Goal: Transaction & Acquisition: Purchase product/service

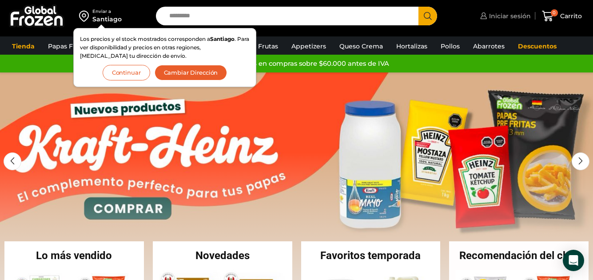
click at [498, 17] on span "Iniciar sesión" at bounding box center [509, 16] width 44 height 9
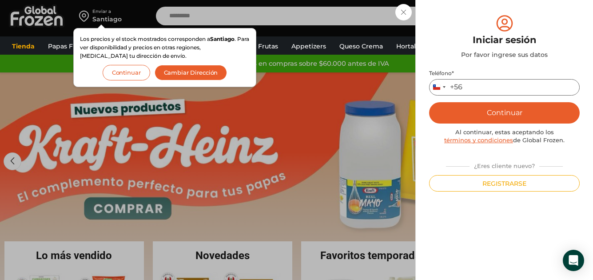
click at [486, 87] on input "Teléfono *" at bounding box center [504, 87] width 151 height 16
type input "*********"
click at [515, 117] on button "Continuar" at bounding box center [504, 112] width 151 height 21
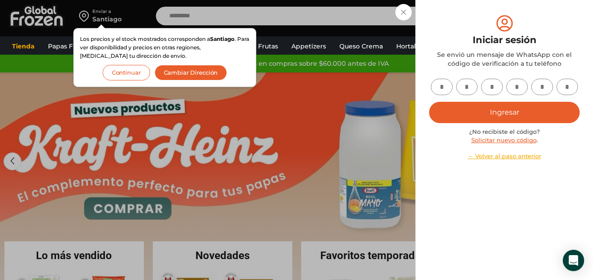
click at [442, 90] on input "text" at bounding box center [442, 87] width 22 height 16
type input "*"
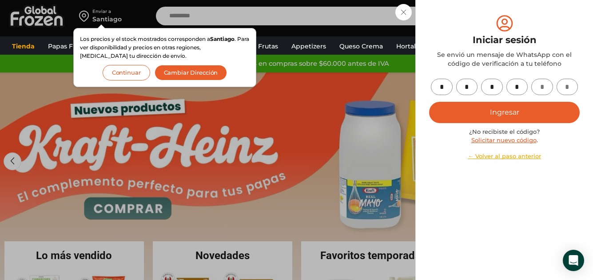
type input "*"
click at [516, 111] on button "Ingresar" at bounding box center [504, 112] width 151 height 21
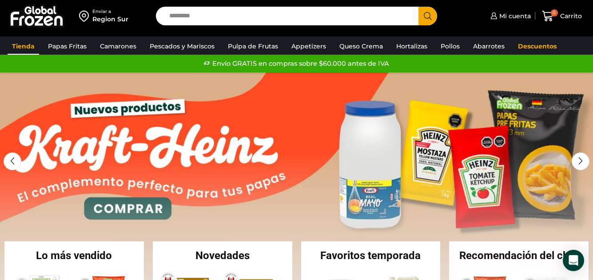
click at [29, 46] on link "Tienda" at bounding box center [24, 46] width 32 height 17
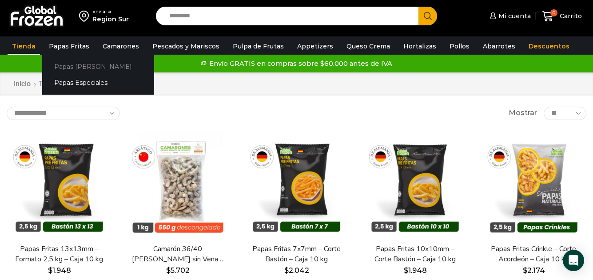
click at [73, 69] on link "Papas [PERSON_NAME]" at bounding box center [98, 66] width 112 height 16
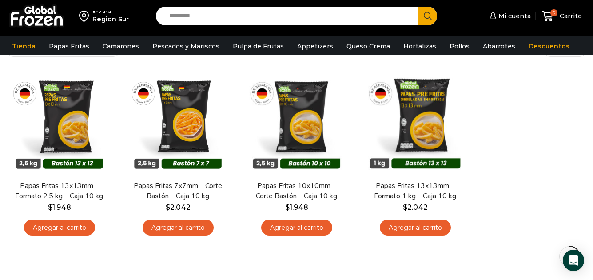
scroll to position [69, 0]
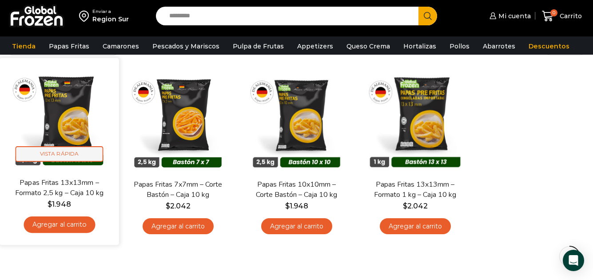
click at [71, 153] on span "Vista Rápida" at bounding box center [60, 154] width 88 height 16
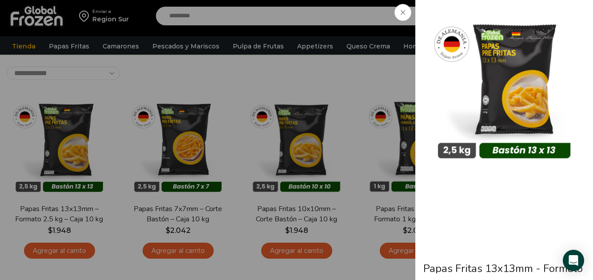
scroll to position [24, 0]
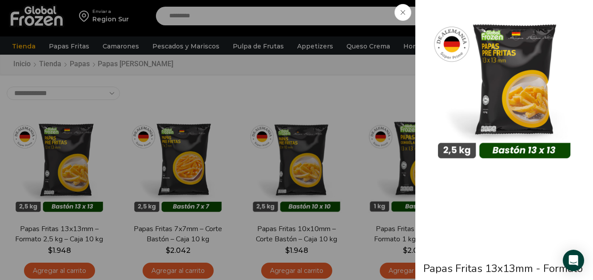
drag, startPoint x: 402, startPoint y: 14, endPoint x: 391, endPoint y: 13, distance: 10.7
click at [401, 13] on icon at bounding box center [403, 12] width 4 height 4
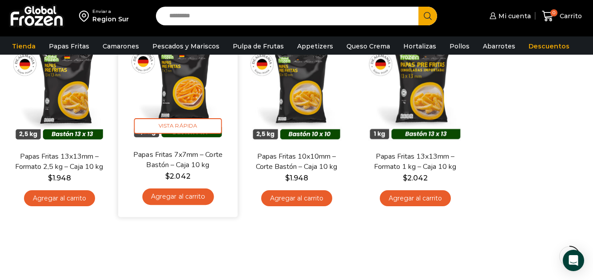
scroll to position [113, 0]
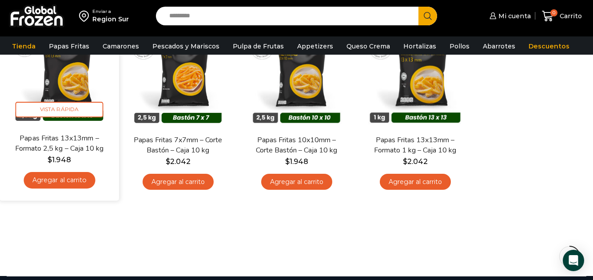
click at [56, 179] on link "Agregar al carrito" at bounding box center [60, 180] width 72 height 16
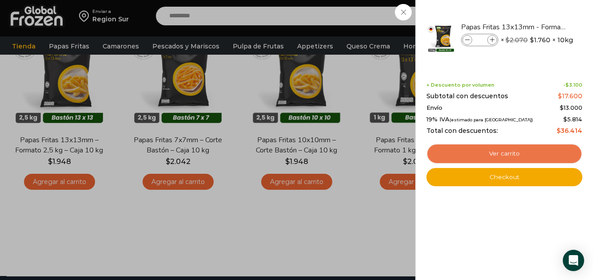
click at [513, 150] on link "Ver carrito" at bounding box center [505, 154] width 156 height 20
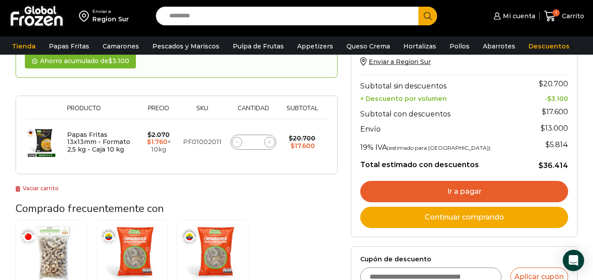
scroll to position [89, 0]
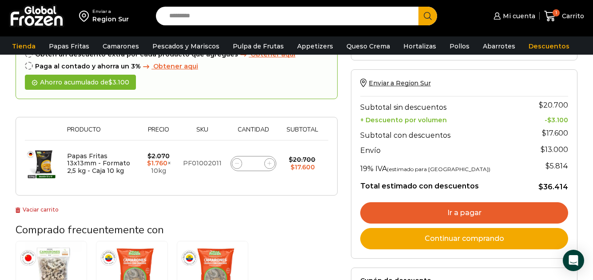
click at [259, 164] on div "Papas Fritas 13x13mm - Formato 2,5 kg - Caja 10 kg cantidad *" at bounding box center [254, 163] width 46 height 15
click at [255, 164] on input "*" at bounding box center [253, 163] width 12 height 12
type input "**"
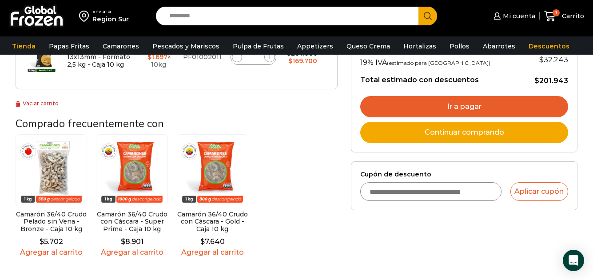
scroll to position [183, 0]
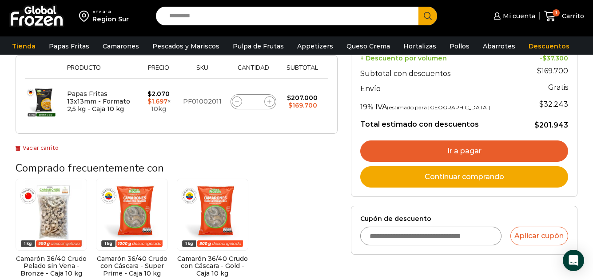
click at [258, 102] on input "**" at bounding box center [253, 102] width 12 height 12
type input "*"
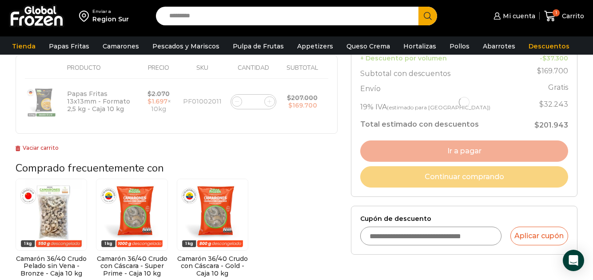
click at [314, 130] on div at bounding box center [177, 39] width 322 height 190
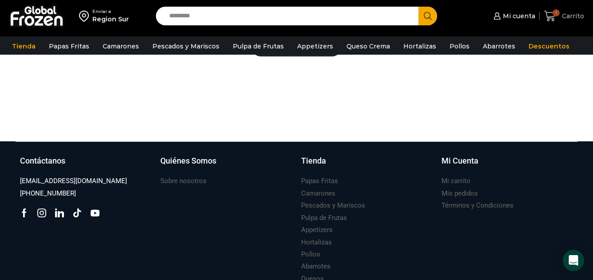
click at [551, 14] on icon at bounding box center [550, 16] width 12 height 12
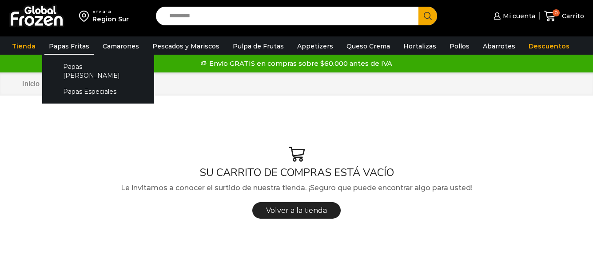
click at [61, 47] on link "Papas Fritas" at bounding box center [68, 46] width 49 height 17
click at [79, 64] on link "Papas [PERSON_NAME]" at bounding box center [98, 70] width 94 height 25
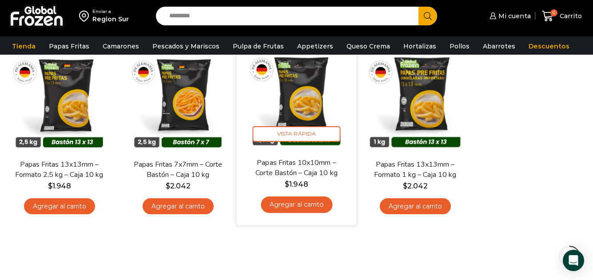
click at [294, 204] on link "Agregar al carrito" at bounding box center [297, 204] width 72 height 16
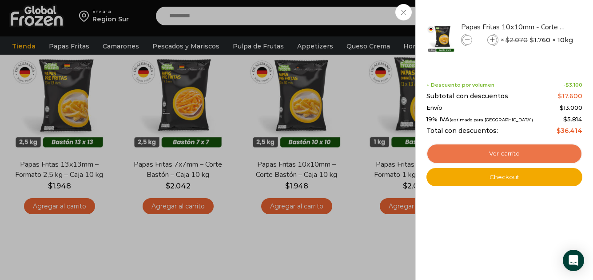
click at [503, 152] on link "Ver carrito" at bounding box center [505, 154] width 156 height 20
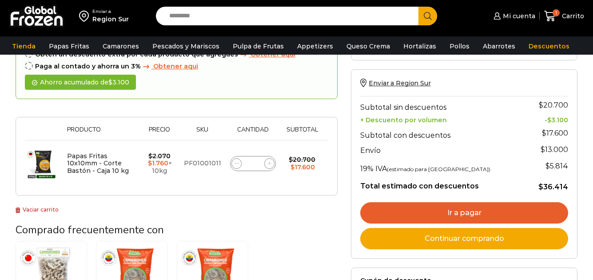
click at [259, 164] on input "*" at bounding box center [253, 163] width 12 height 12
type input "**"
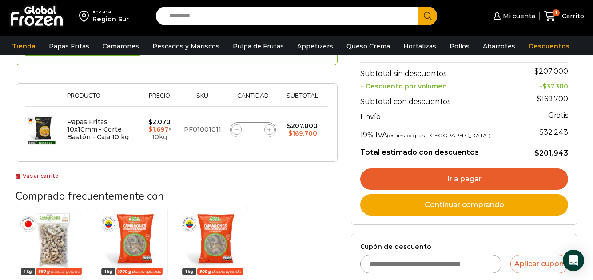
scroll to position [139, 0]
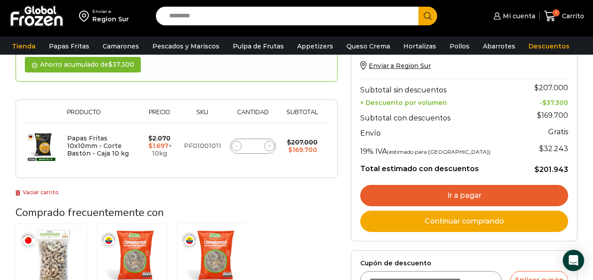
click at [258, 148] on input "**" at bounding box center [253, 146] width 12 height 12
type input "*"
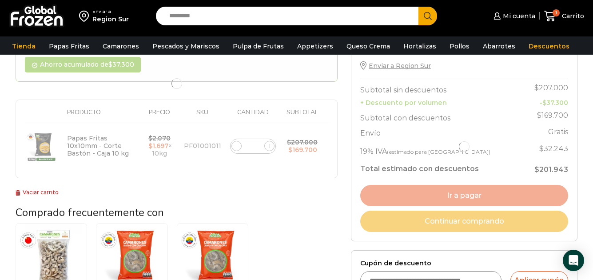
click at [299, 190] on div "¡Mientras más compras, más ahorras! A mayor volumen, mayor descuento ¡Descuento…" at bounding box center [177, 93] width 322 height 208
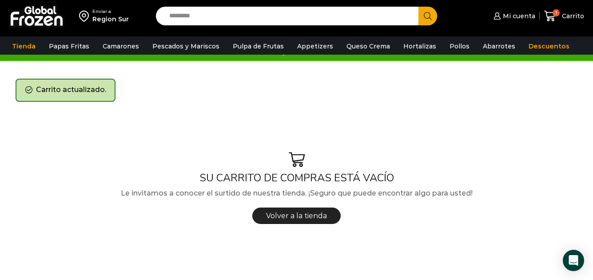
scroll to position [0, 0]
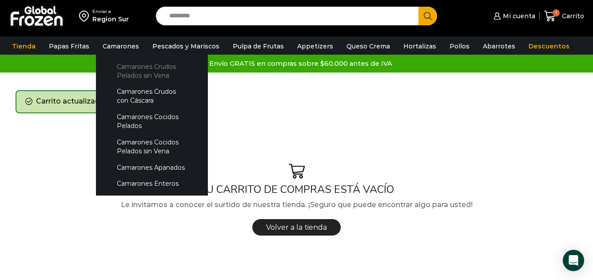
click at [132, 76] on link "Camarones Crudos Pelados sin Vena" at bounding box center [152, 70] width 94 height 25
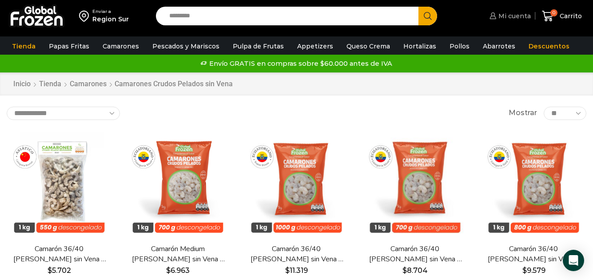
click at [510, 15] on span "Mi cuenta" at bounding box center [513, 16] width 35 height 9
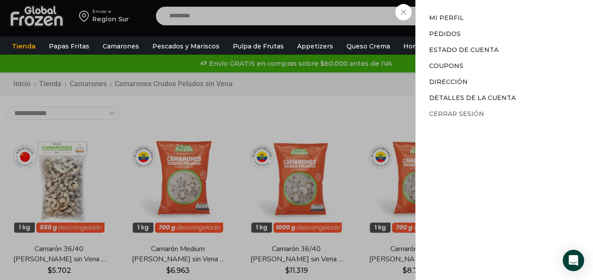
click at [463, 112] on link "Cerrar sesión" at bounding box center [456, 114] width 55 height 8
